Goal: Go to known website: Access a specific website the user already knows

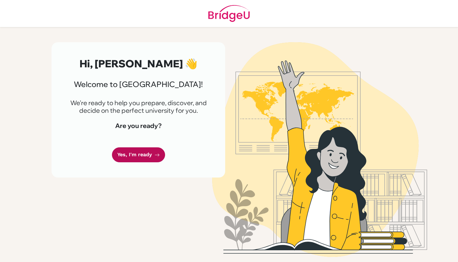
click at [120, 154] on link "Yes, I'm ready" at bounding box center [138, 155] width 53 height 15
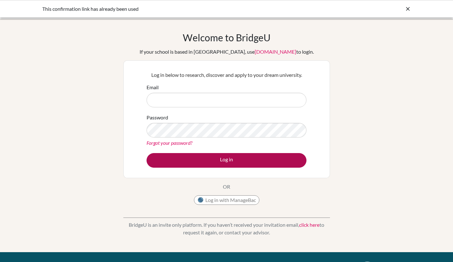
type input "[EMAIL_ADDRESS][DOMAIN_NAME]"
click at [221, 156] on button "Log in" at bounding box center [227, 160] width 160 height 15
